Goal: Task Accomplishment & Management: Complete application form

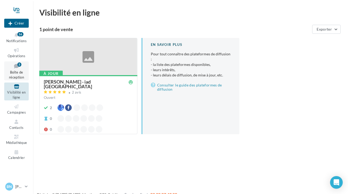
click at [21, 72] on span "Boîte de réception" at bounding box center [16, 74] width 15 height 9
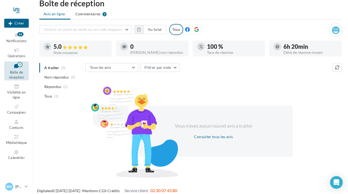
scroll to position [13, 0]
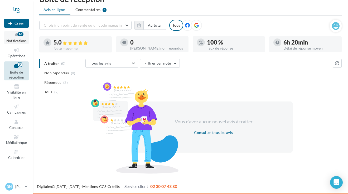
click at [17, 37] on icon at bounding box center [16, 35] width 21 height 6
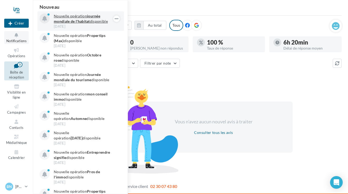
click at [89, 20] on strong "journée mondiale de l'habitat" at bounding box center [77, 19] width 46 height 10
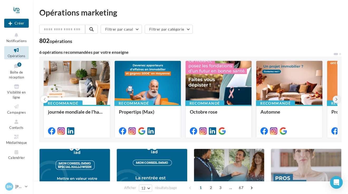
click at [336, 101] on icon at bounding box center [337, 99] width 2 height 5
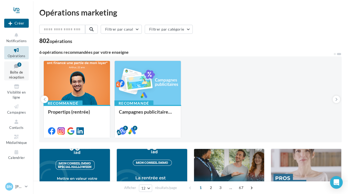
click at [10, 68] on icon at bounding box center [16, 66] width 21 height 7
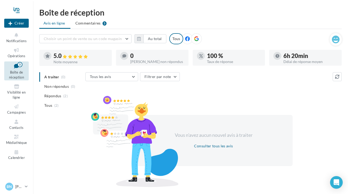
click at [175, 40] on div "Tous" at bounding box center [176, 38] width 14 height 11
click at [90, 24] on span "Commentaires" at bounding box center [87, 23] width 25 height 5
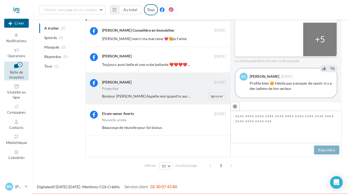
scroll to position [67, 0]
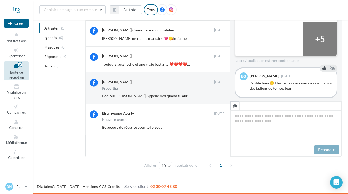
click at [322, 66] on button at bounding box center [325, 68] width 6 height 6
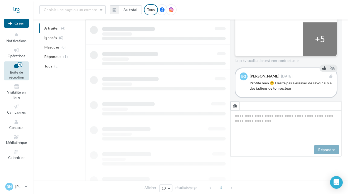
scroll to position [67, 0]
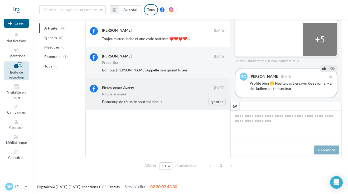
click at [164, 90] on div "Eiram-eener Averty" at bounding box center [158, 88] width 112 height 6
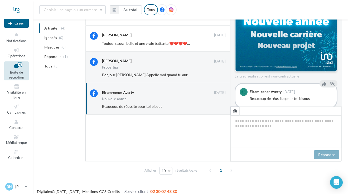
scroll to position [67, 0]
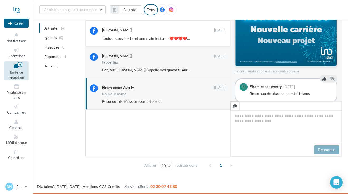
click at [323, 77] on icon at bounding box center [325, 79] width 4 height 4
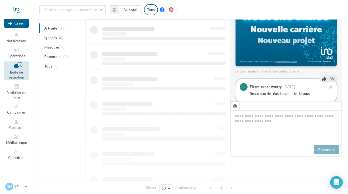
scroll to position [67, 0]
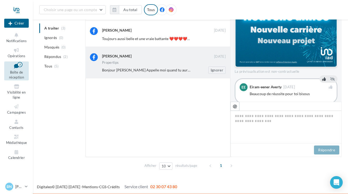
click at [157, 68] on div "Bonjour Benedicte Appelle moi quand tu auras un moment" at bounding box center [146, 70] width 89 height 5
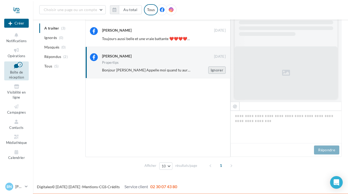
click at [219, 70] on button "Ignorer" at bounding box center [217, 70] width 17 height 7
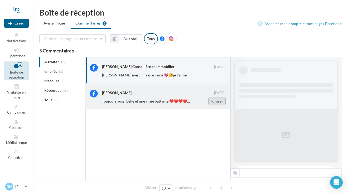
scroll to position [23, 0]
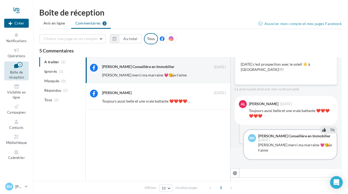
click at [323, 128] on icon at bounding box center [325, 130] width 4 height 4
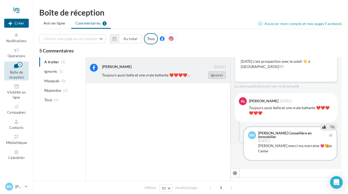
click at [215, 77] on button "Ignorer" at bounding box center [217, 75] width 17 height 7
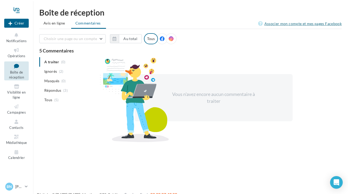
click at [286, 22] on link "Associer mon compte et mes pages Facebook" at bounding box center [300, 24] width 84 height 6
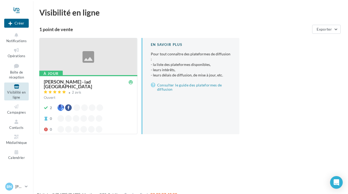
click at [55, 73] on div "À jour" at bounding box center [50, 74] width 23 height 6
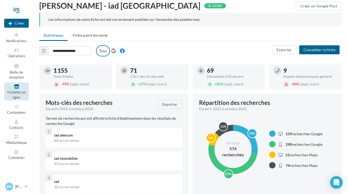
scroll to position [26, 0]
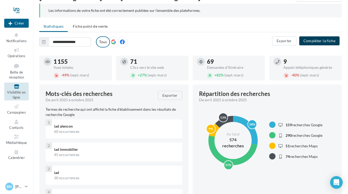
click at [313, 42] on button "Compléter la fiche" at bounding box center [320, 40] width 40 height 9
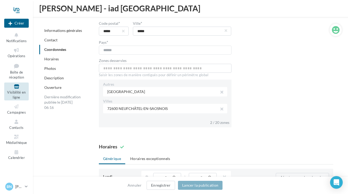
scroll to position [343, 0]
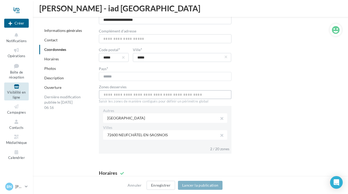
click at [132, 95] on input "text" at bounding box center [165, 94] width 133 height 9
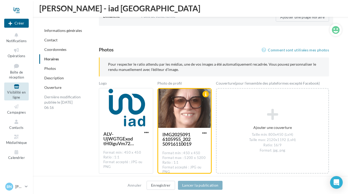
scroll to position [686, 0]
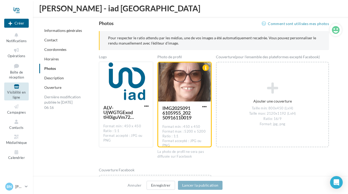
type input "**********"
